Goal: Transaction & Acquisition: Purchase product/service

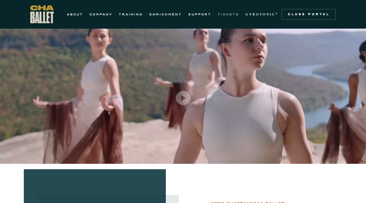
click at [226, 15] on link "TICKETS" at bounding box center [228, 14] width 21 height 6
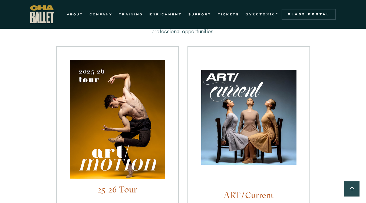
scroll to position [88, 0]
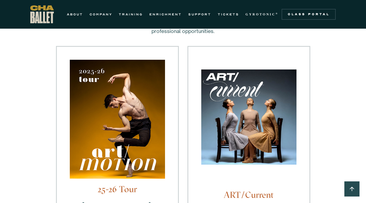
click at [234, 121] on img at bounding box center [248, 119] width 95 height 101
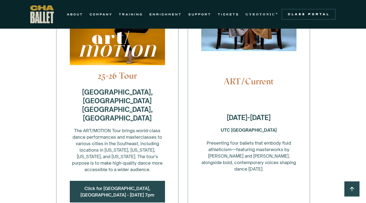
scroll to position [260, 0]
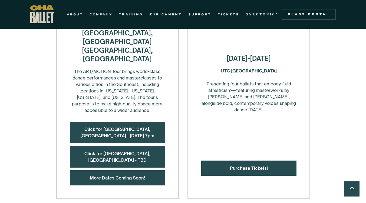
click at [250, 161] on div "Purchase Tickets!" at bounding box center [248, 168] width 95 height 15
click at [245, 165] on link "Purchase Tickets!" at bounding box center [249, 167] width 38 height 5
